Goal: Information Seeking & Learning: Learn about a topic

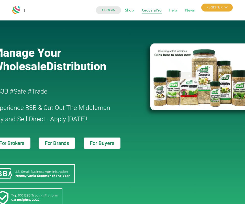
click at [152, 11] on span "GrovaraPro" at bounding box center [151, 11] width 27 height 10
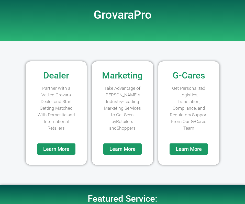
scroll to position [69, 0]
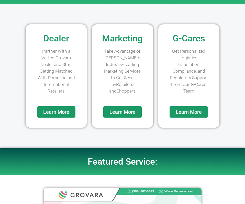
click at [56, 114] on span "Learn More" at bounding box center [56, 111] width 26 height 5
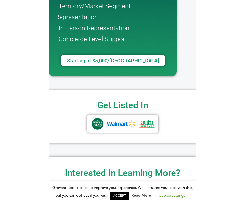
scroll to position [163, 0]
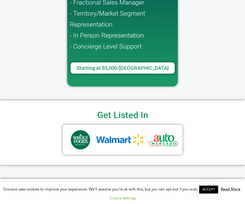
click at [214, 191] on link "ACCEPT" at bounding box center [208, 190] width 19 height 8
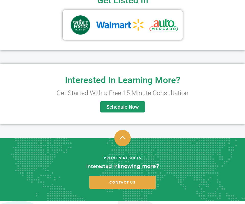
scroll to position [351, 0]
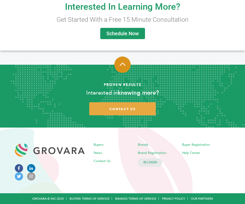
click at [121, 62] on icon at bounding box center [123, 64] width 6 height 7
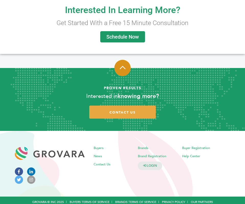
click at [121, 67] on icon at bounding box center [123, 67] width 6 height 7
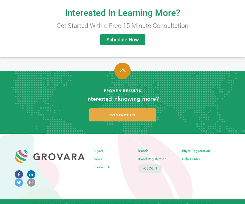
click at [121, 67] on icon at bounding box center [123, 70] width 6 height 7
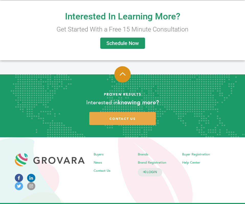
click at [122, 72] on icon at bounding box center [123, 74] width 6 height 7
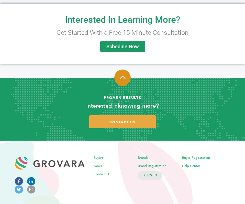
click at [122, 76] on icon at bounding box center [123, 77] width 6 height 7
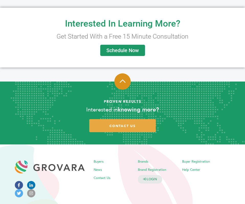
click at [122, 83] on icon at bounding box center [123, 81] width 6 height 7
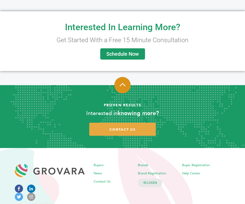
click at [122, 87] on icon at bounding box center [123, 84] width 6 height 7
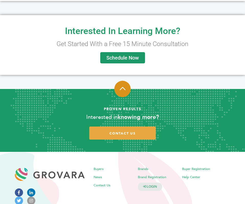
click at [122, 90] on icon at bounding box center [123, 88] width 6 height 7
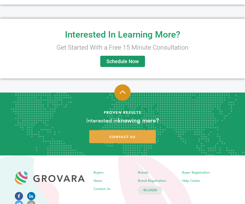
click at [122, 92] on icon at bounding box center [123, 92] width 6 height 7
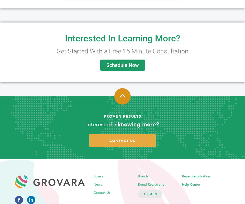
click at [122, 95] on icon at bounding box center [123, 96] width 6 height 7
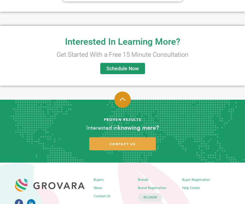
click at [122, 97] on icon at bounding box center [123, 99] width 6 height 7
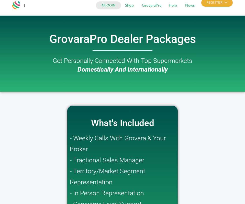
scroll to position [0, 0]
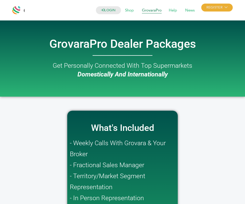
click at [151, 10] on span "GrovaraPro" at bounding box center [151, 11] width 27 height 10
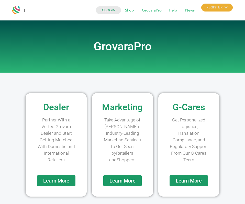
click at [116, 177] on link "Learn More" at bounding box center [122, 180] width 38 height 11
click at [189, 177] on link "Learn More" at bounding box center [188, 180] width 38 height 11
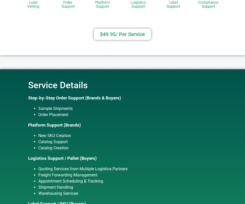
scroll to position [135, 0]
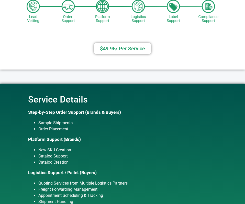
click at [112, 50] on span "$49.95/ Per Service​" at bounding box center [122, 48] width 45 height 5
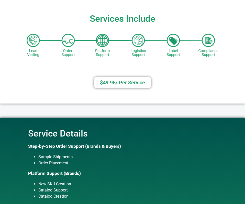
scroll to position [0, 0]
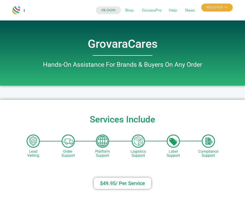
click at [20, 11] on div at bounding box center [18, 10] width 12 height 12
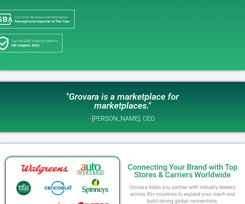
scroll to position [181, 0]
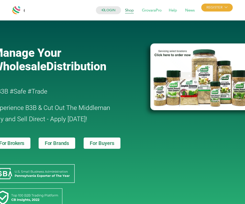
click at [131, 12] on span "Shop" at bounding box center [129, 11] width 16 height 10
click at [155, 12] on span "GrovaraPro" at bounding box center [151, 11] width 27 height 10
click at [174, 10] on span "Help" at bounding box center [172, 11] width 15 height 10
click at [186, 10] on span "News" at bounding box center [189, 11] width 17 height 10
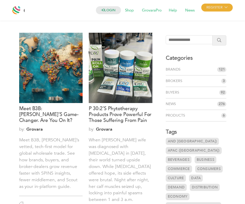
click at [21, 11] on div at bounding box center [18, 10] width 12 height 12
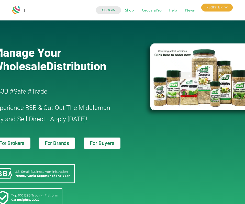
click at [35, 10] on div "LOGIN REGISTER I'm a Buyer I'm a Brand Shop GrovaraPro Help News" at bounding box center [129, 10] width 208 height 12
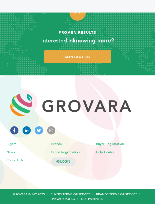
scroll to position [1462, 0]
click at [78, 21] on span at bounding box center [77, 12] width 16 height 16
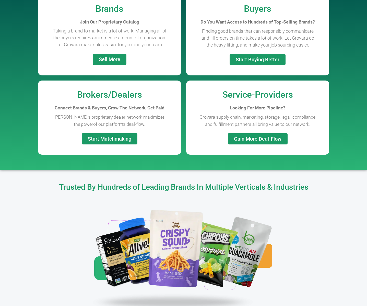
scroll to position [0, 0]
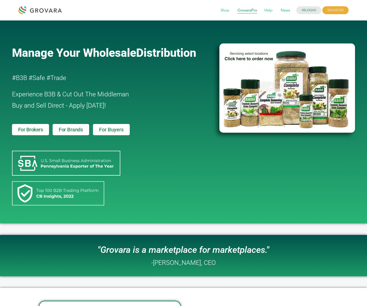
click at [245, 9] on span "GrovaraPro" at bounding box center [247, 11] width 27 height 10
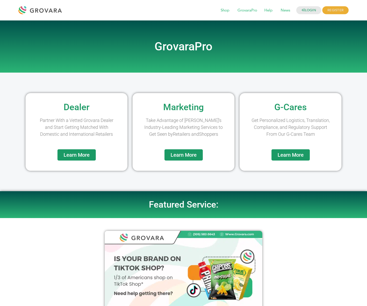
click at [81, 156] on span "Learn More" at bounding box center [77, 154] width 26 height 5
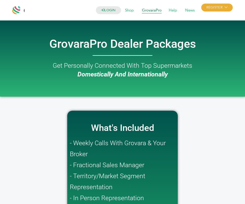
click at [146, 13] on span "GrovaraPro" at bounding box center [151, 11] width 27 height 10
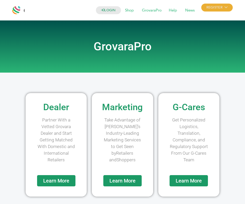
click at [186, 184] on link "Learn More" at bounding box center [188, 180] width 38 height 11
